Goal: Information Seeking & Learning: Learn about a topic

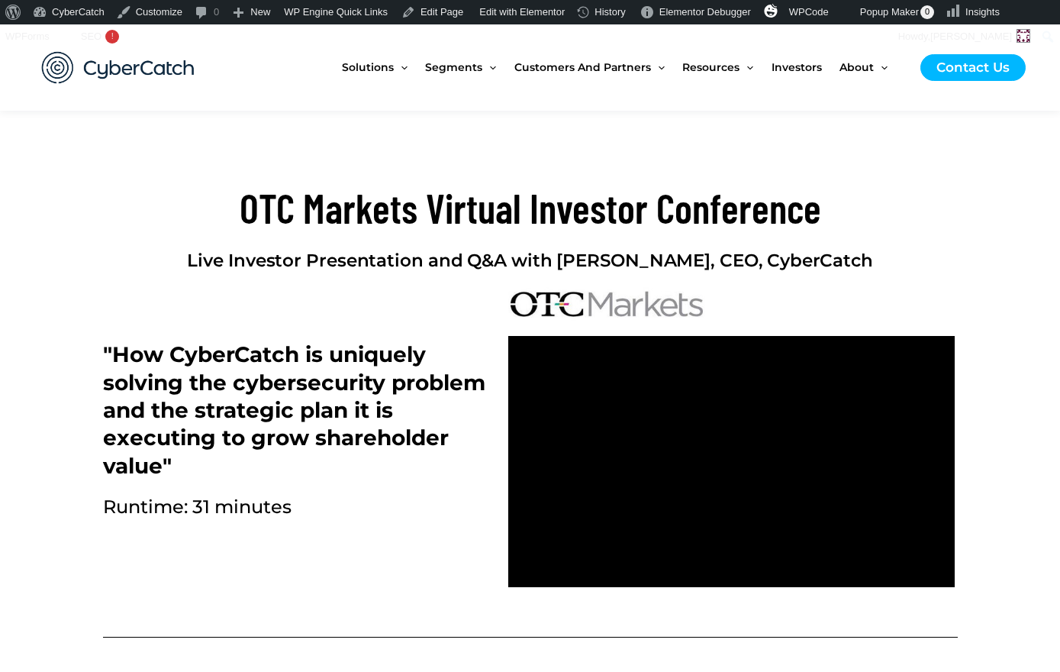
scroll to position [475, 0]
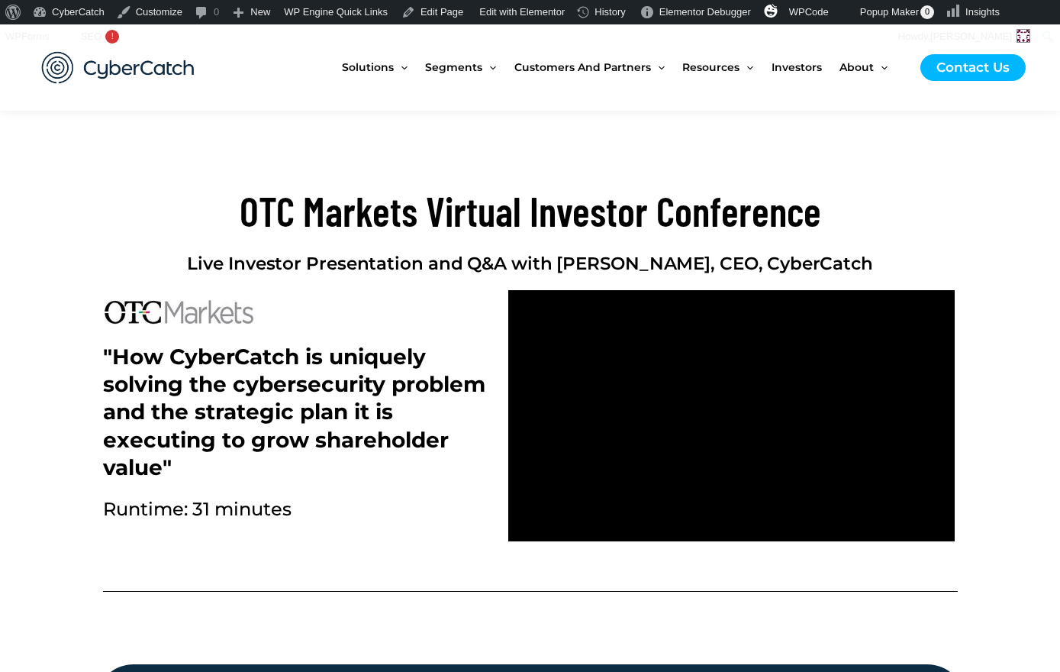
scroll to position [469, 0]
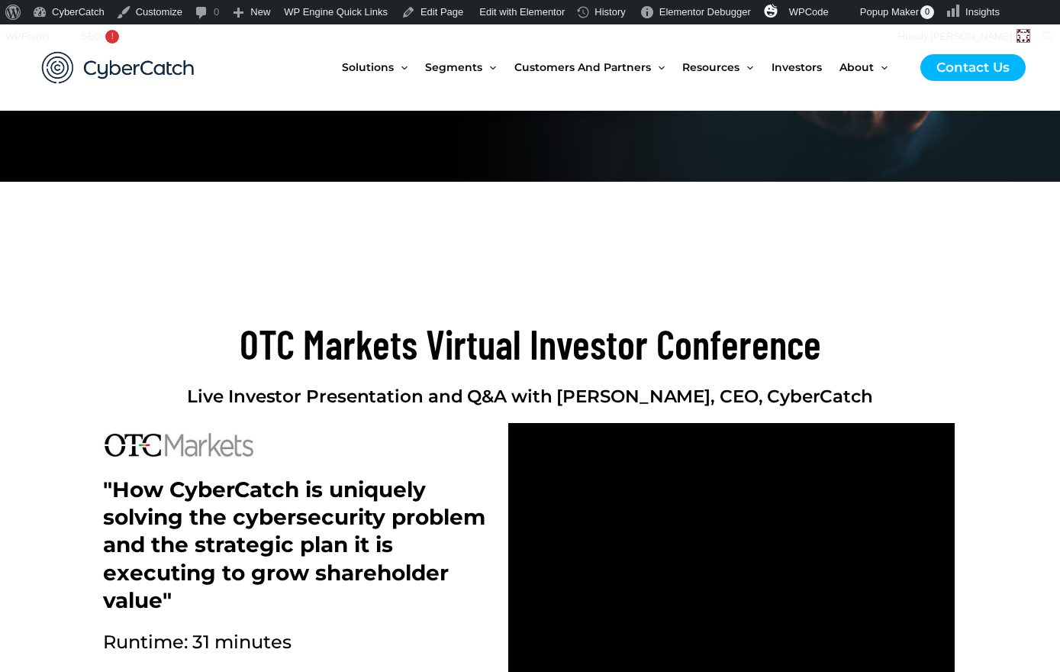
scroll to position [338, 0]
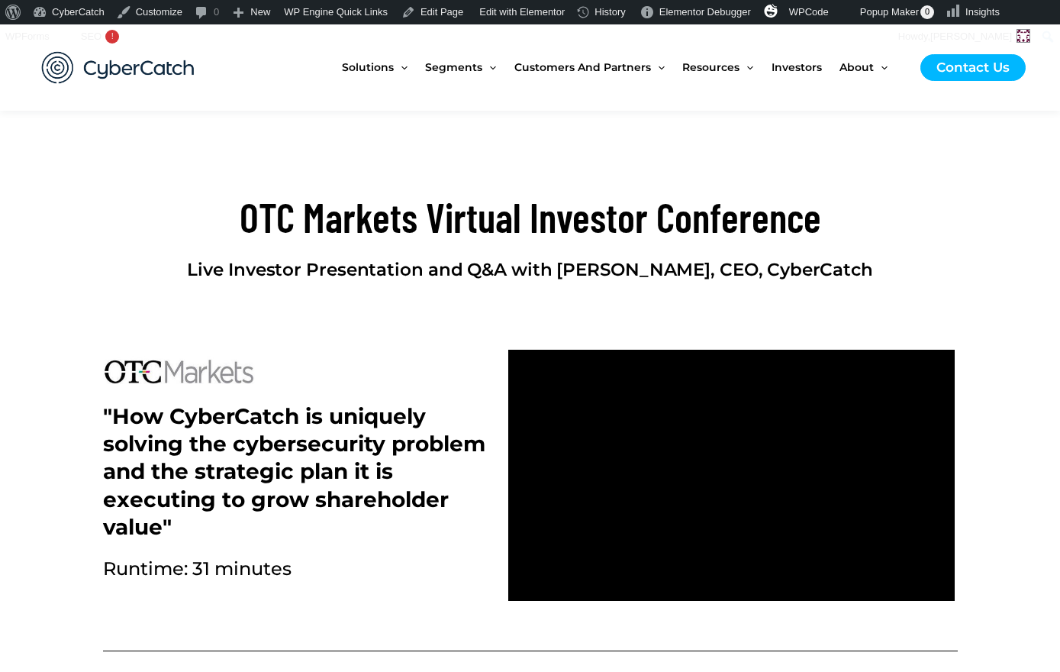
scroll to position [464, 0]
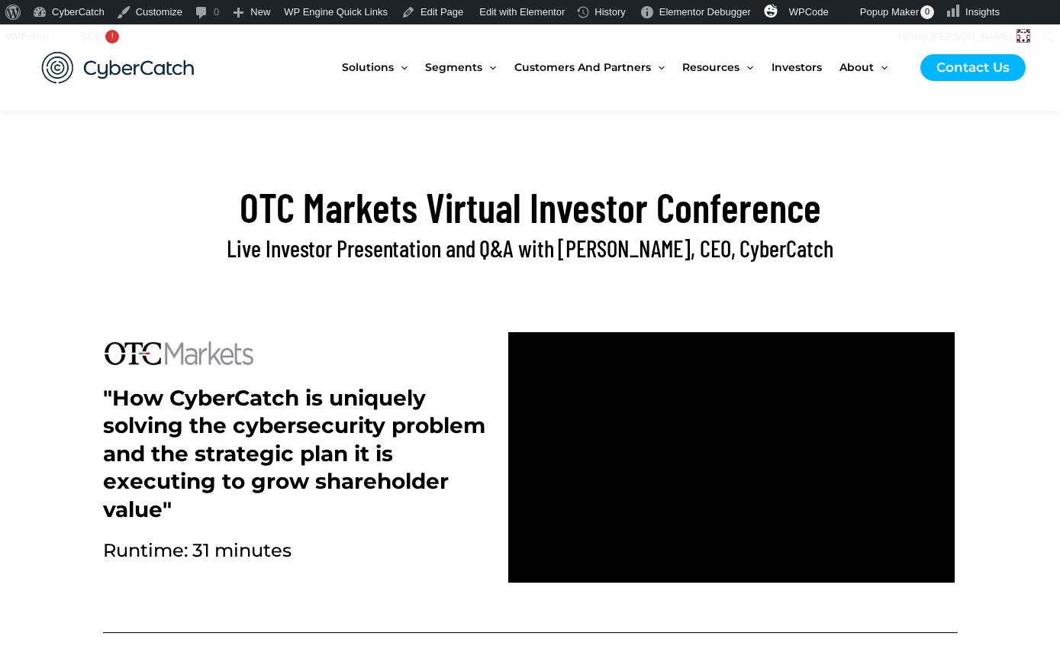
scroll to position [485, 0]
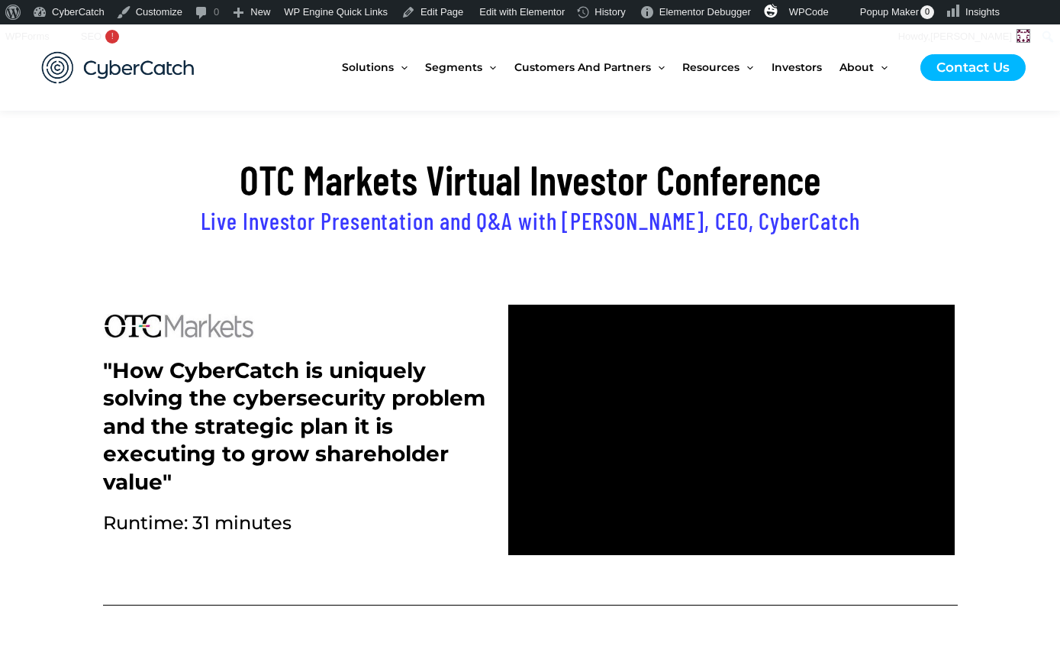
scroll to position [500, 0]
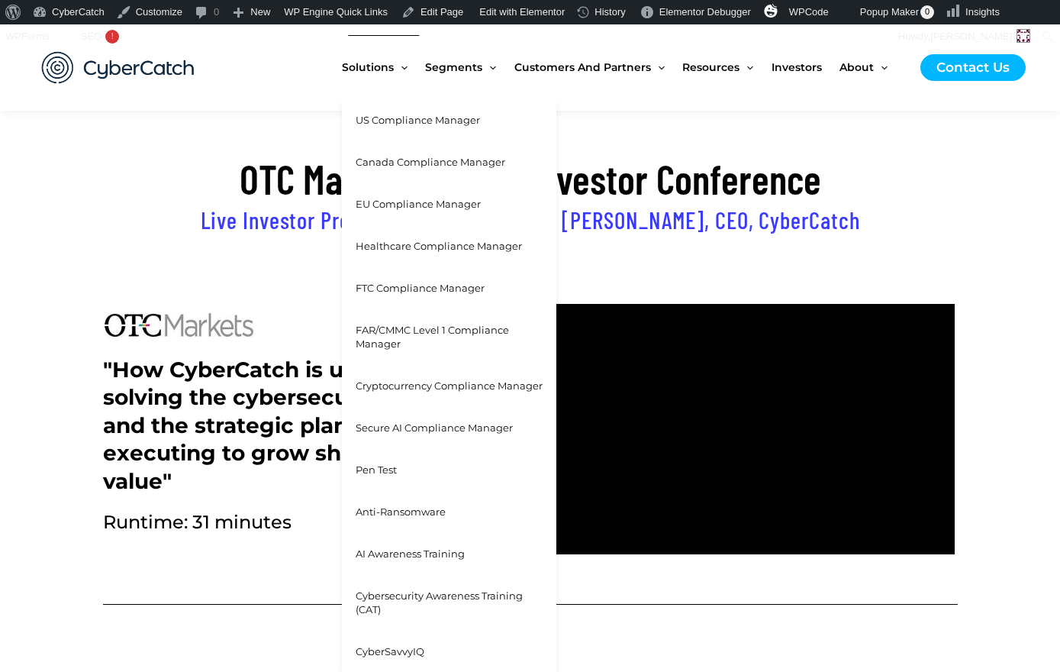
click at [408, 329] on span "FAR/CMMC Level 1 Compliance Manager" at bounding box center [432, 337] width 153 height 27
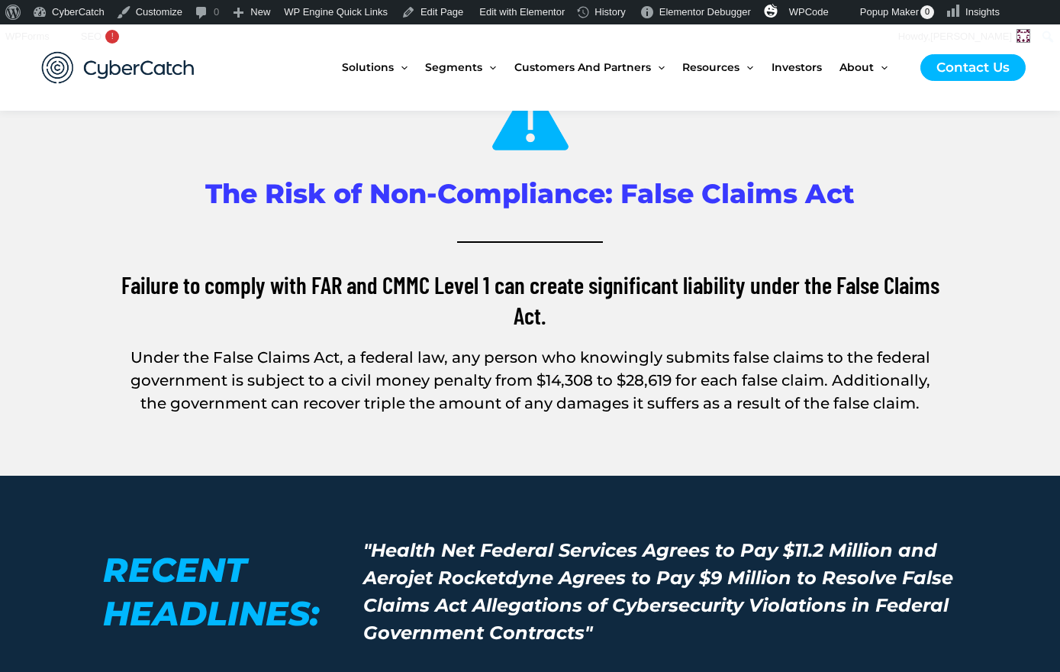
scroll to position [4663, 0]
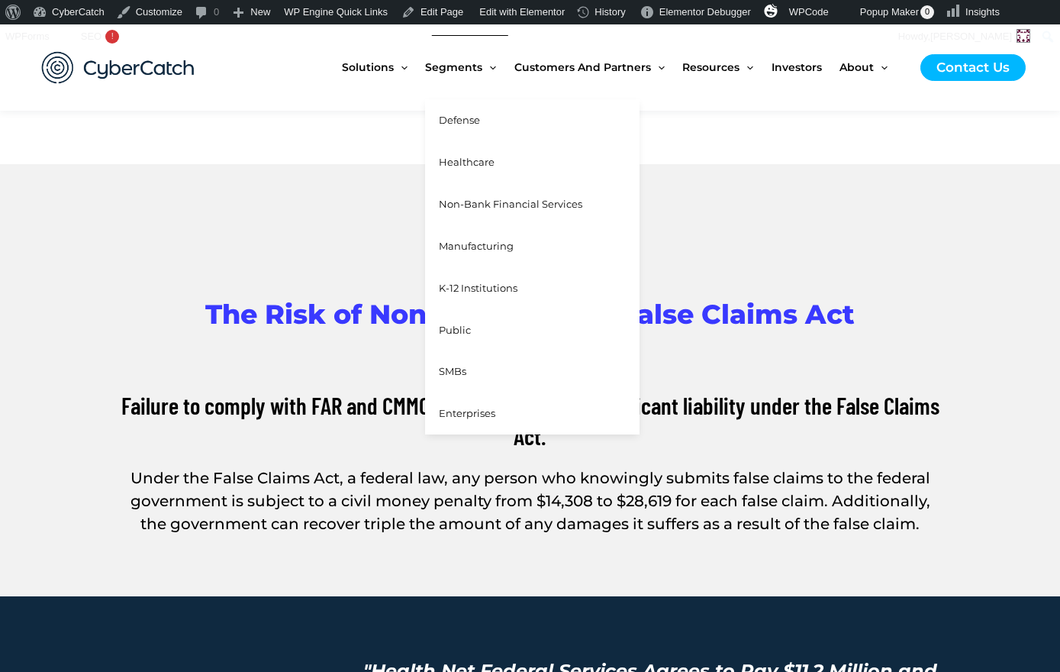
click at [466, 120] on span "Defense" at bounding box center [459, 120] width 41 height 12
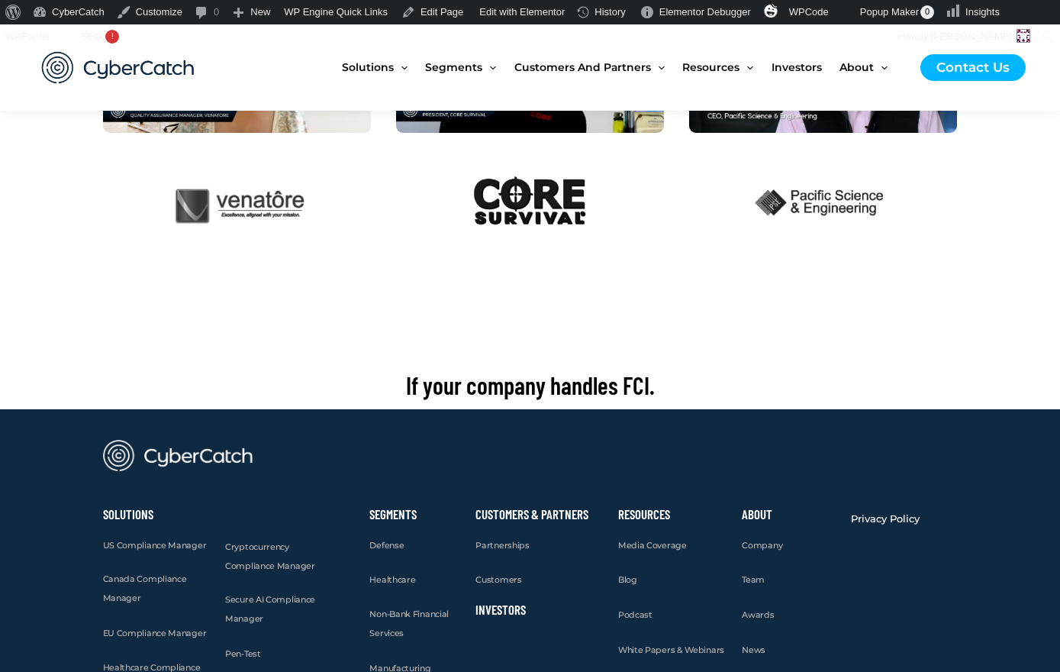
scroll to position [2449, 0]
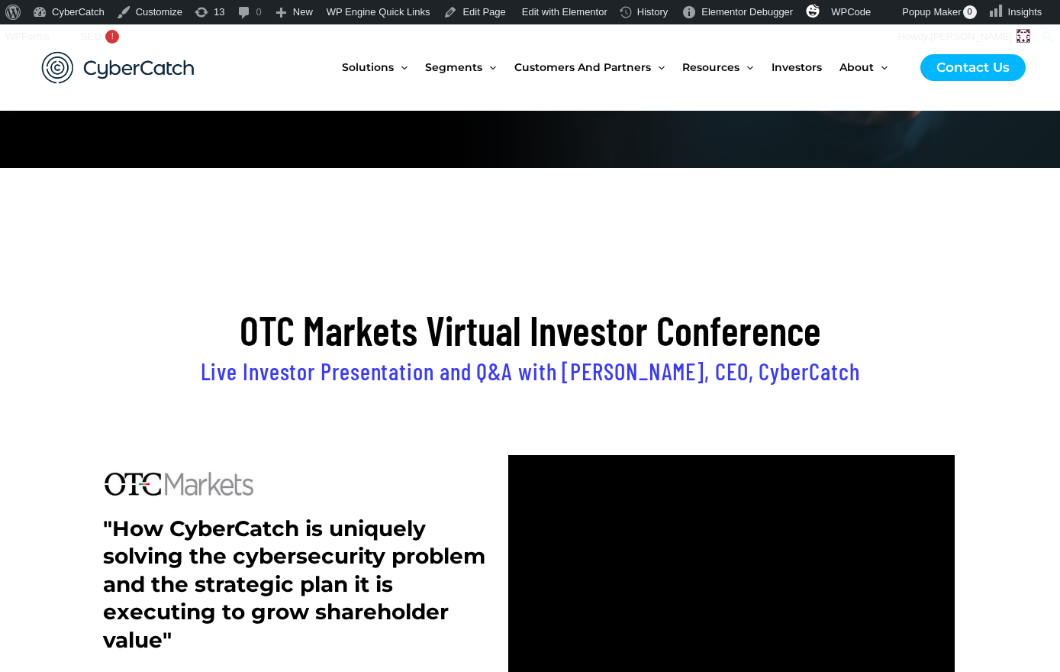
scroll to position [217, 0]
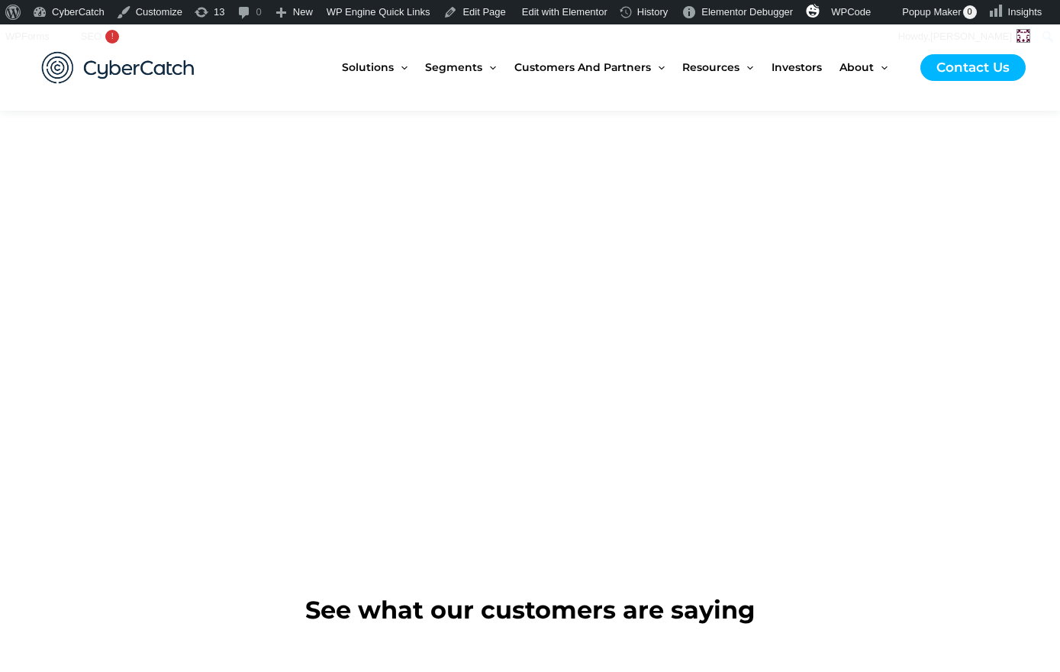
scroll to position [1291, 0]
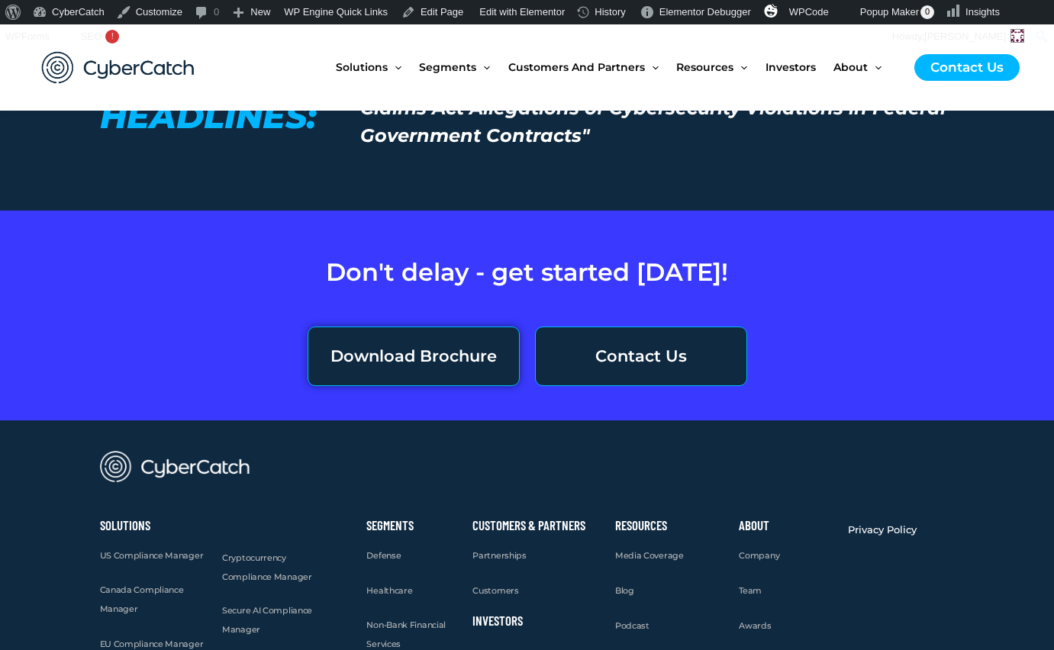
scroll to position [5517, 0]
